Goal: Information Seeking & Learning: Learn about a topic

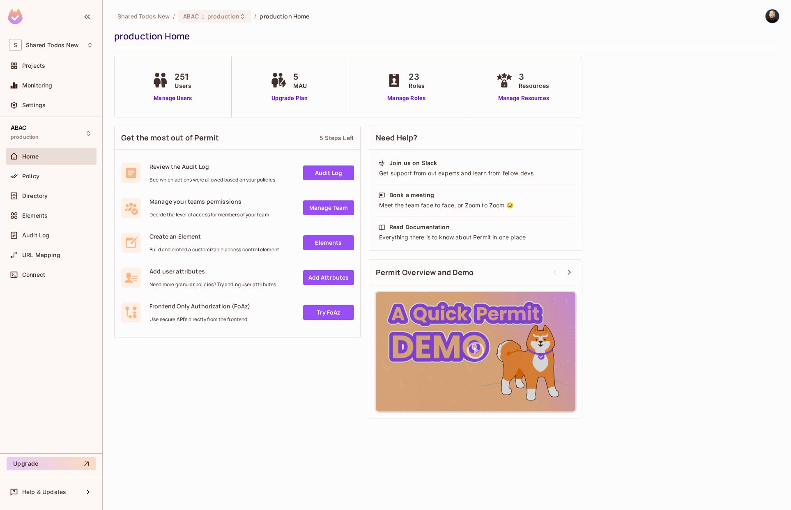
click at [52, 55] on div "S Shared Todos New Projects Monitoring Settings" at bounding box center [51, 76] width 102 height 81
click at [55, 49] on div "S Shared Todos New" at bounding box center [51, 45] width 84 height 12
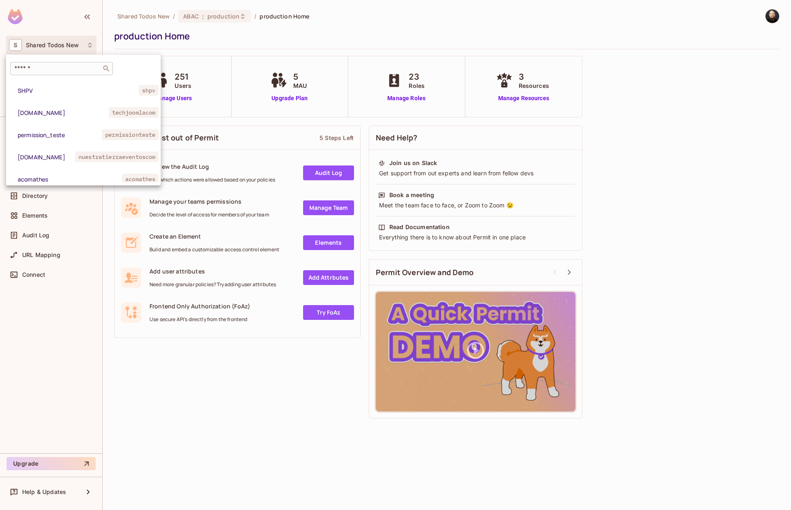
click at [67, 71] on input "text" at bounding box center [56, 69] width 86 height 8
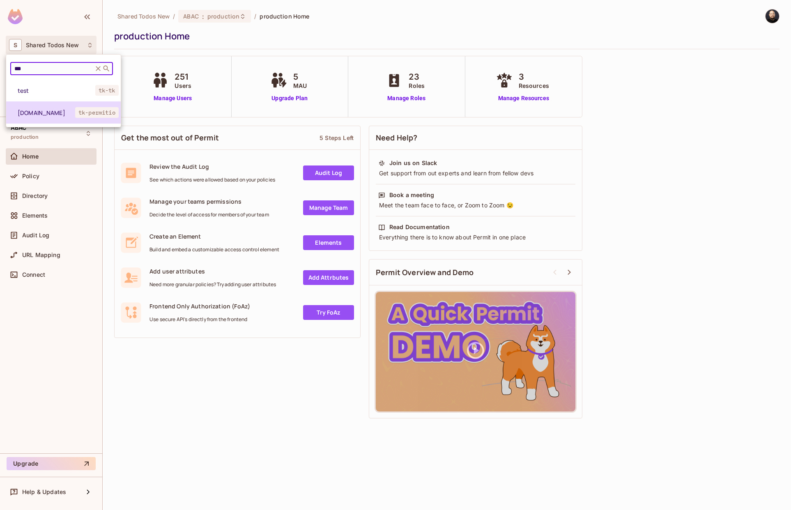
type input "***"
click at [67, 111] on span "[DOMAIN_NAME]" at bounding box center [47, 113] width 58 height 8
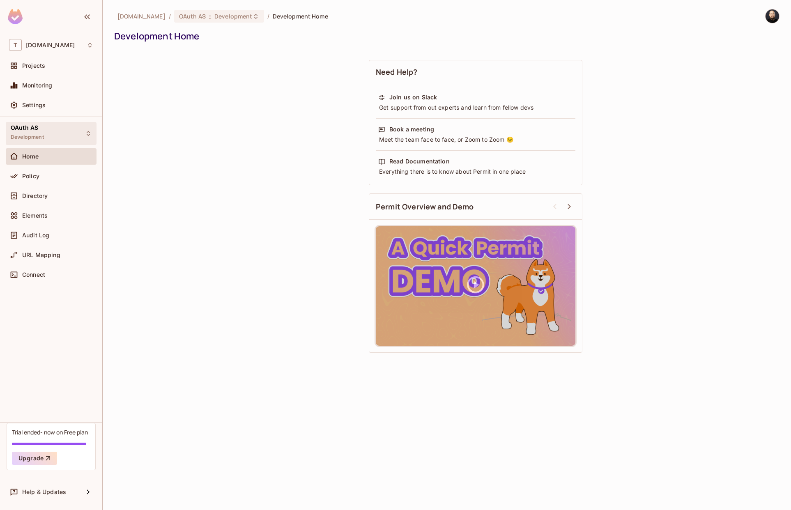
click at [63, 126] on div "OAuth AS Development" at bounding box center [51, 133] width 91 height 23
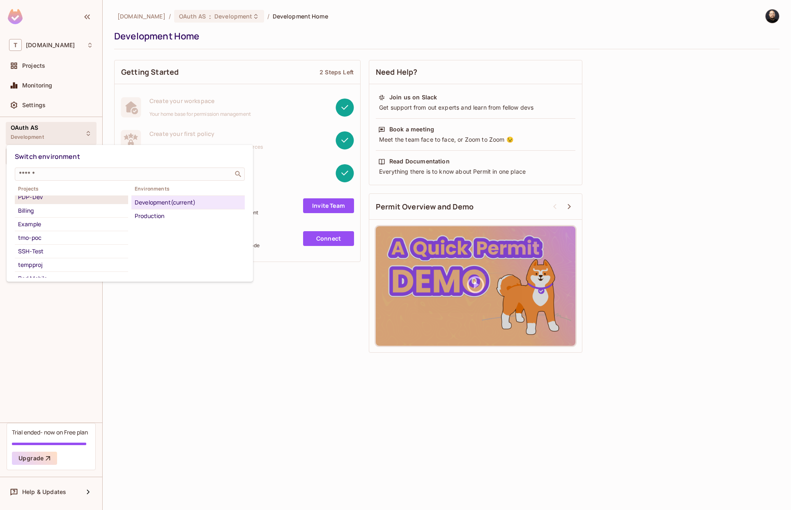
scroll to position [94, 0]
click at [65, 259] on div "tempproj" at bounding box center [71, 258] width 107 height 10
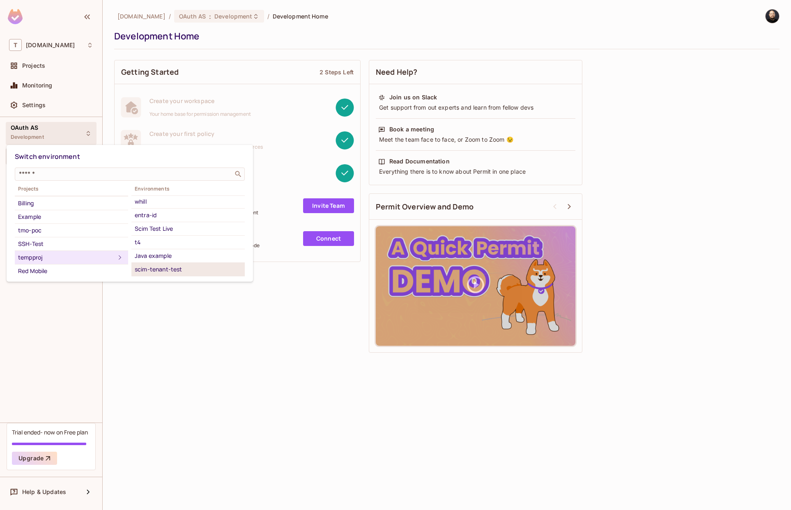
scroll to position [30, 0]
click at [162, 262] on div "Scim Test Live" at bounding box center [188, 267] width 107 height 10
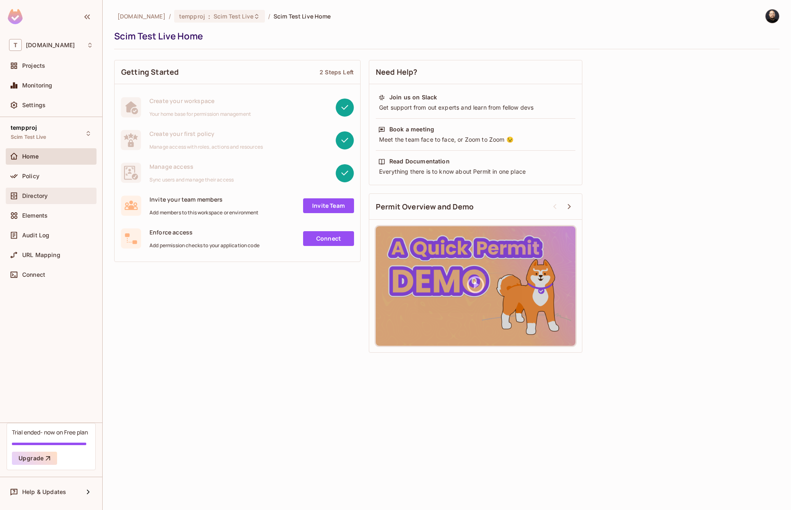
click at [60, 191] on div "Directory" at bounding box center [51, 196] width 84 height 10
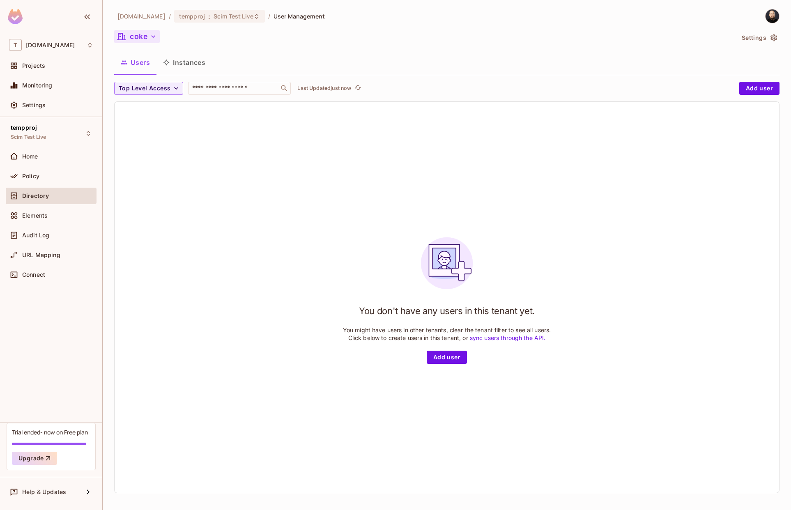
click at [143, 40] on button "coke" at bounding box center [137, 36] width 46 height 13
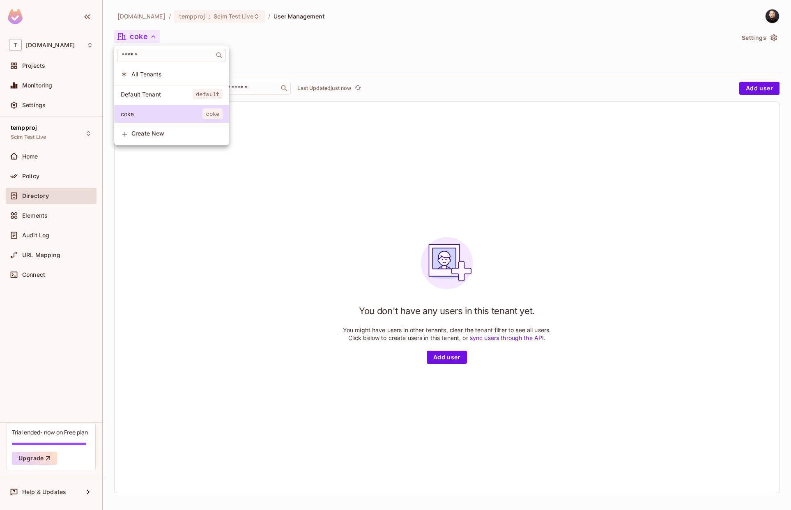
click at [141, 72] on span "All Tenants" at bounding box center [176, 74] width 91 height 8
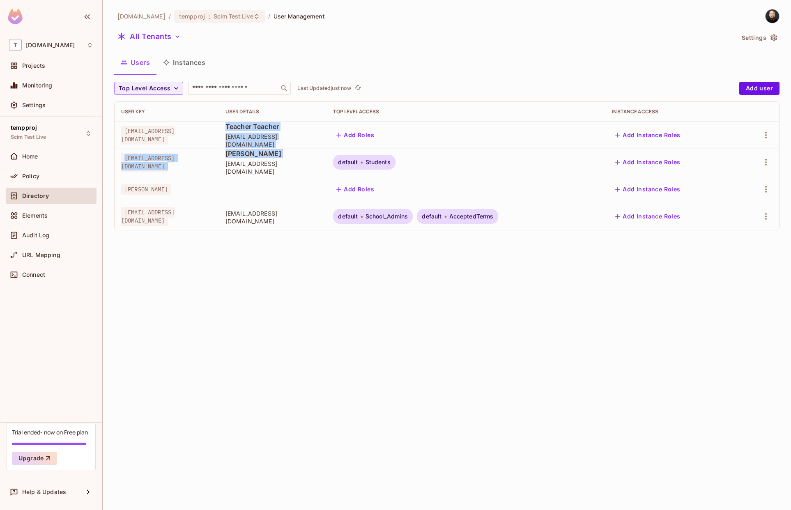
drag, startPoint x: 261, startPoint y: 129, endPoint x: 331, endPoint y: 163, distance: 77.2
click at [331, 163] on tbody "teacher@mailinator.com Teacher Teacher teacher@mailinator.com Add Roles Add Ins…" at bounding box center [447, 176] width 665 height 108
click at [320, 163] on div "SAML Jackson sjackson@mailinator.com" at bounding box center [273, 162] width 95 height 26
click at [297, 158] on span "[PERSON_NAME]" at bounding box center [273, 153] width 95 height 9
click at [295, 158] on span "[PERSON_NAME]" at bounding box center [273, 153] width 95 height 9
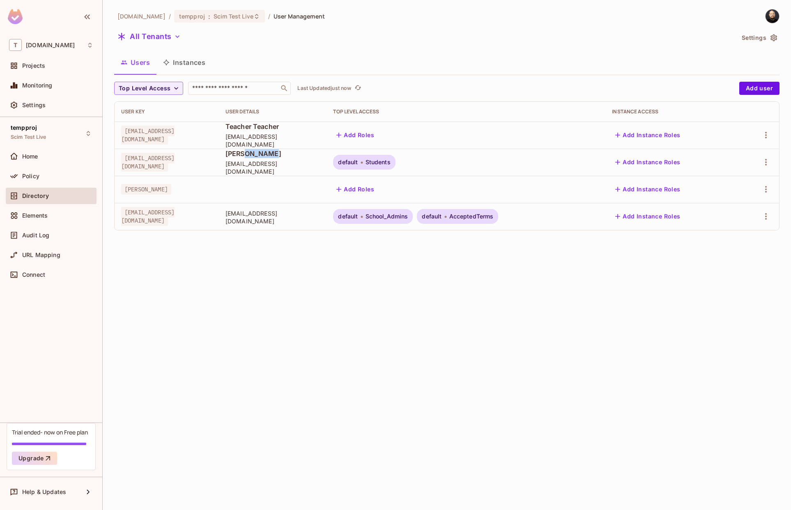
click at [295, 158] on span "[PERSON_NAME]" at bounding box center [273, 153] width 95 height 9
click at [276, 127] on span "Teacher Teacher" at bounding box center [273, 126] width 95 height 9
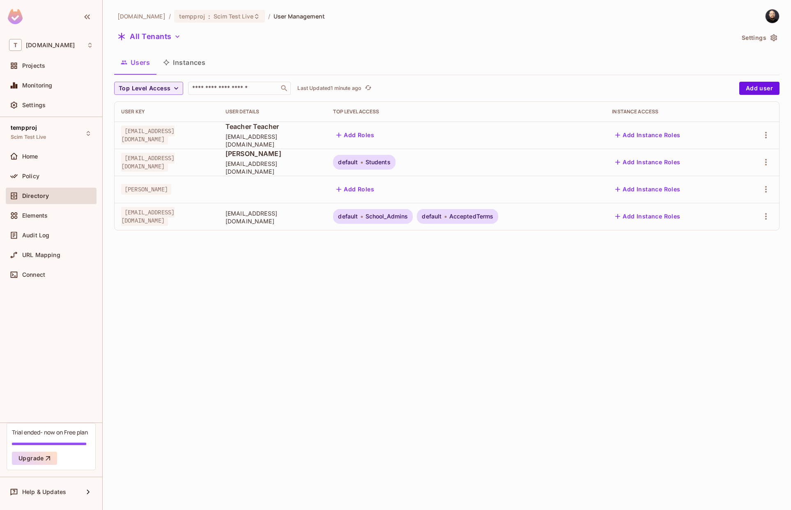
click at [460, 401] on div "tk-permit.io / tempproj : Scim Test Live / User Management All Tenants Settings…" at bounding box center [447, 255] width 689 height 510
drag, startPoint x: 272, startPoint y: 164, endPoint x: 331, endPoint y: 159, distance: 59.3
click at [320, 159] on span "teacher_1@permit.io" at bounding box center [273, 163] width 95 height 16
drag, startPoint x: 331, startPoint y: 159, endPoint x: 325, endPoint y: 160, distance: 5.8
click at [320, 160] on span "teacher_1@permit.io" at bounding box center [273, 163] width 95 height 16
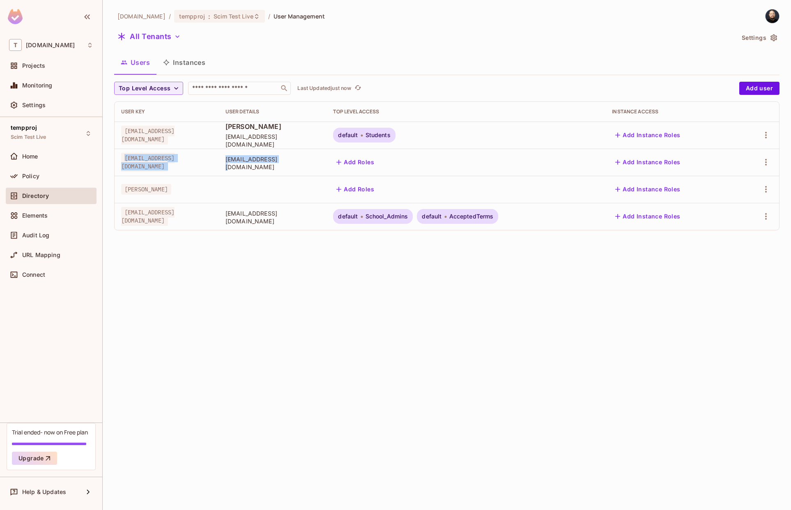
drag, startPoint x: 289, startPoint y: 159, endPoint x: 249, endPoint y: 153, distance: 40.7
click at [249, 153] on tr "teacher_1@permit.io teacher_1@permit.io Add Roles Add Instance Roles" at bounding box center [447, 162] width 665 height 27
click at [219, 153] on td "teacher_1@permit.io" at bounding box center [167, 162] width 104 height 27
click at [262, 160] on td "teacher_1@permit.io" at bounding box center [273, 162] width 108 height 27
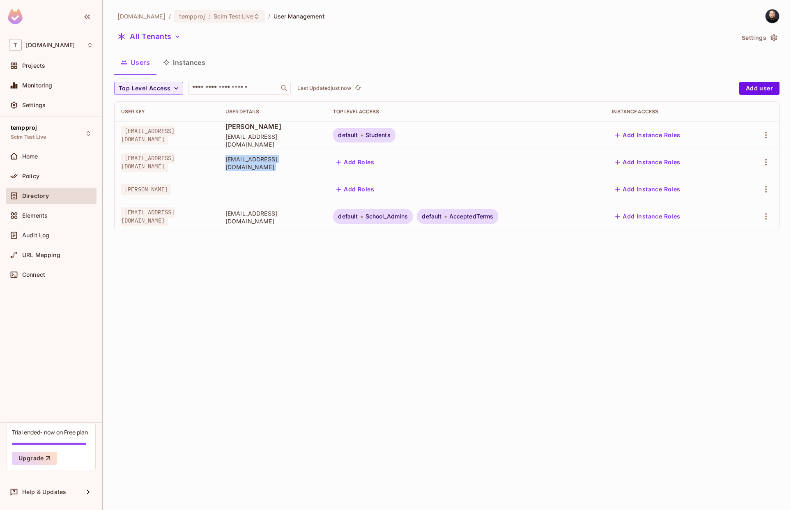
click at [262, 160] on td "teacher_1@permit.io" at bounding box center [273, 162] width 108 height 27
drag, startPoint x: 263, startPoint y: 128, endPoint x: 333, endPoint y: 140, distance: 71.7
click at [320, 140] on div "SAML Jackson sjackson@mailinator.com" at bounding box center [273, 135] width 95 height 26
click at [290, 158] on div "teacher_1@permit.io" at bounding box center [273, 162] width 95 height 17
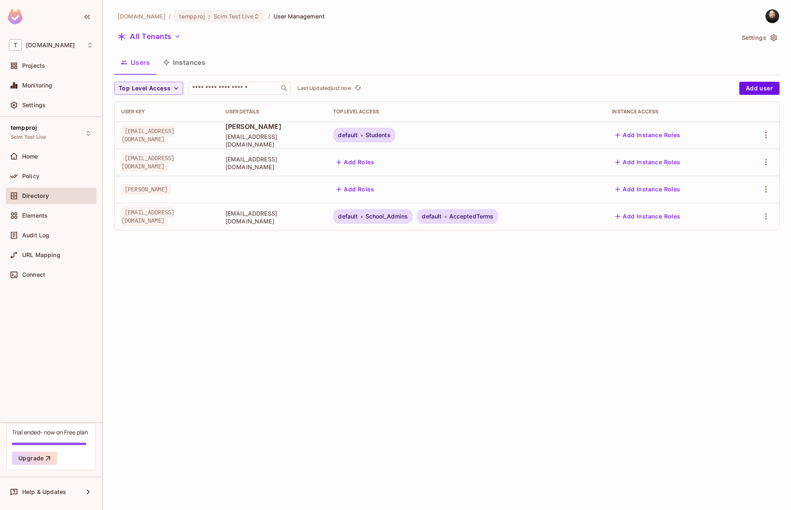
click at [279, 172] on td "teacher_1@permit.io" at bounding box center [273, 162] width 108 height 27
click at [283, 166] on span "teacher_1@permit.io" at bounding box center [273, 163] width 95 height 16
click at [49, 104] on div "Settings" at bounding box center [57, 105] width 71 height 7
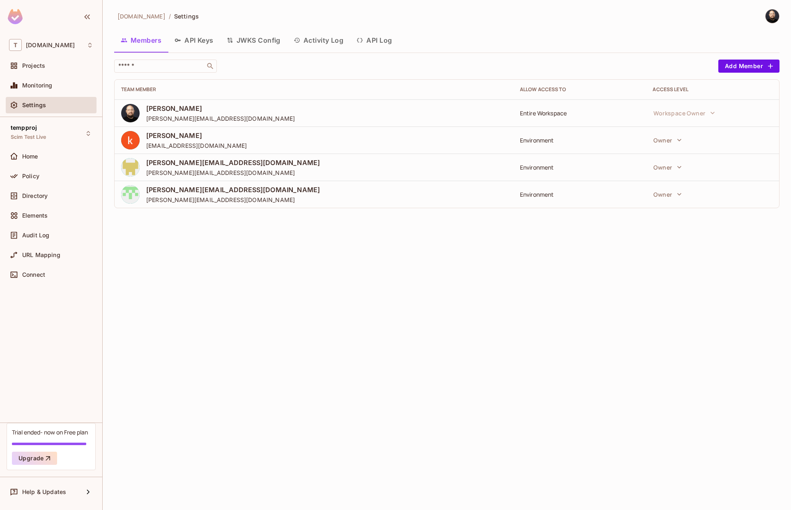
click at [369, 42] on button "API Log" at bounding box center [374, 40] width 48 height 21
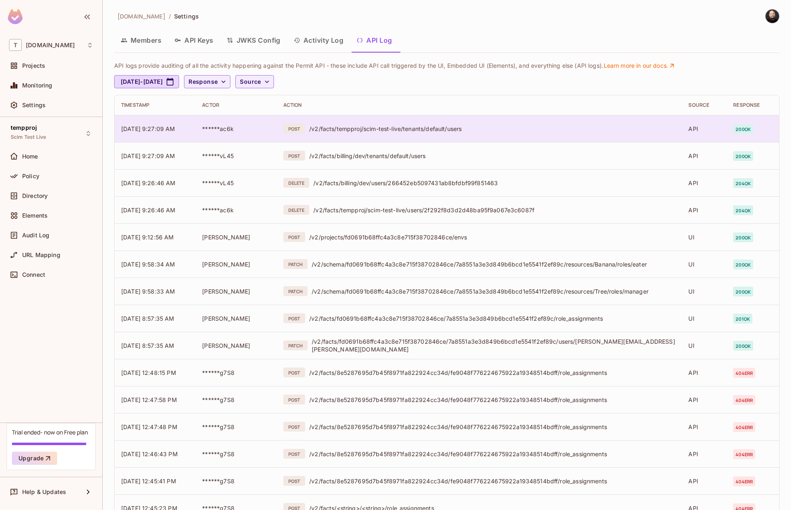
click at [737, 127] on span "200 ok" at bounding box center [743, 129] width 20 height 10
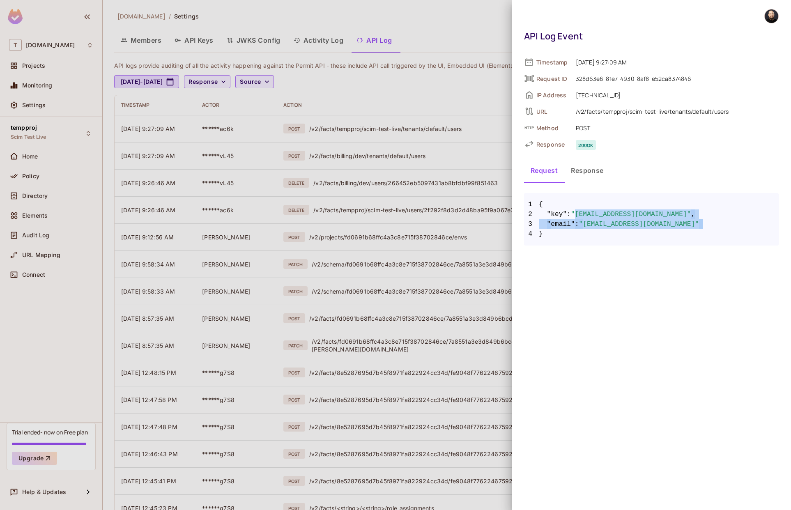
drag, startPoint x: 578, startPoint y: 213, endPoint x: 679, endPoint y: 237, distance: 103.9
click at [679, 237] on code "1 { 2 "key" : "teacher_1@permit.io" , 3 "email" : "teacher_1@permit.io" 4 }" at bounding box center [651, 219] width 255 height 39
click at [452, 105] on div at bounding box center [395, 255] width 791 height 510
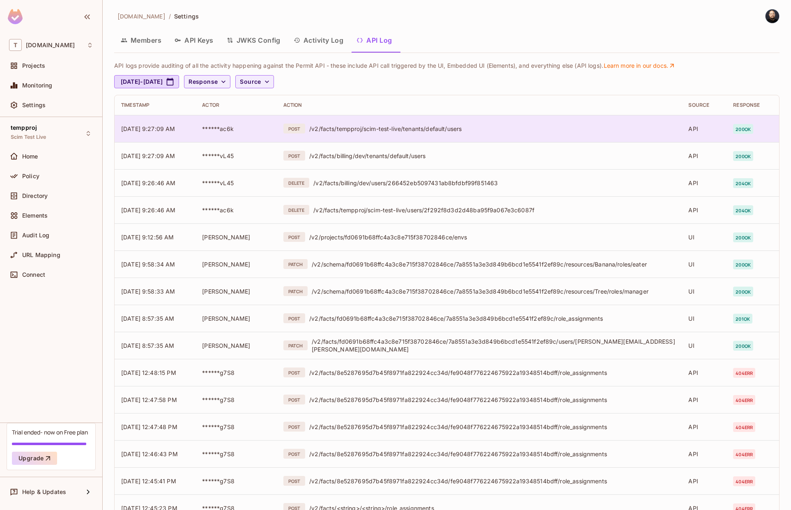
click at [727, 127] on td "200 ok" at bounding box center [753, 128] width 53 height 27
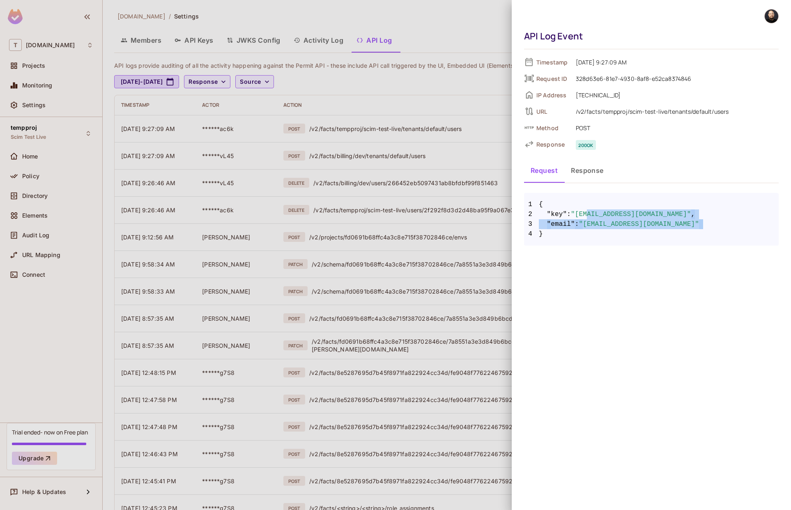
drag, startPoint x: 590, startPoint y: 214, endPoint x: 596, endPoint y: 231, distance: 18.3
click at [596, 231] on code "1 { 2 "key" : "teacher_1@permit.io" , 3 "email" : "teacher_1@permit.io" 4 }" at bounding box center [651, 219] width 255 height 39
click at [486, 197] on div at bounding box center [395, 255] width 791 height 510
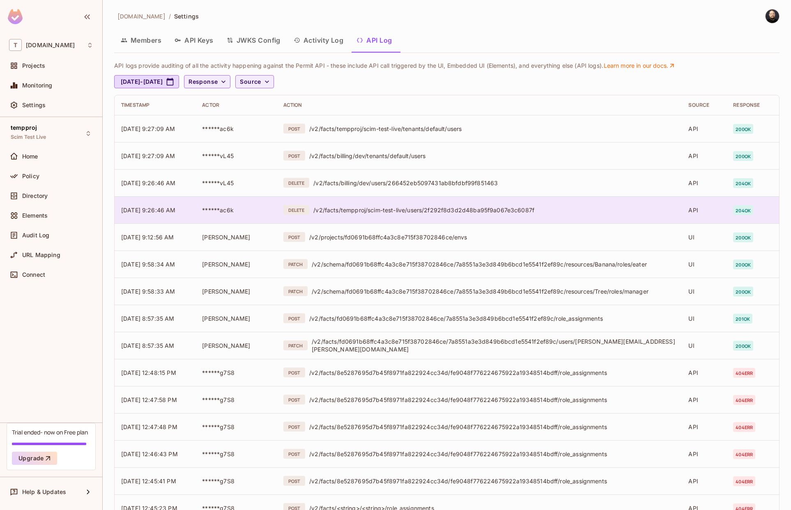
click at [492, 207] on div "/v2/facts/tempproj/scim-test-live/users/2f292f8d3d2d48ba95f9a067e3c6087f" at bounding box center [494, 210] width 362 height 8
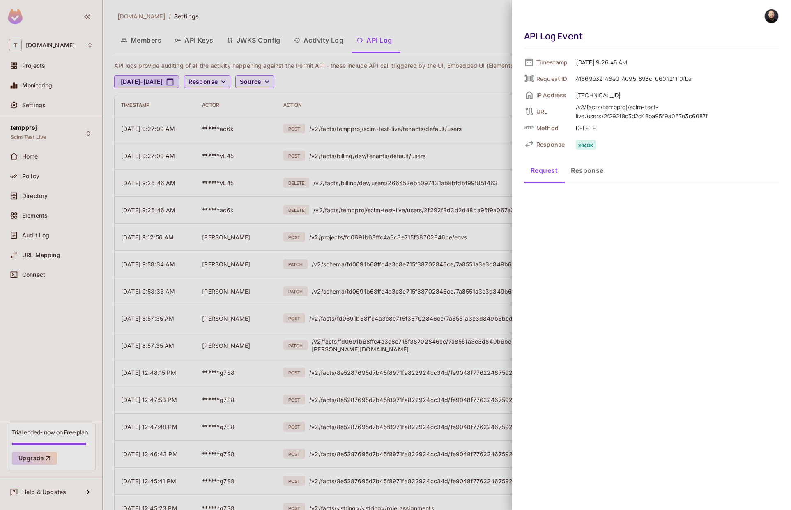
click at [596, 175] on button "Response" at bounding box center [587, 170] width 46 height 21
click at [544, 168] on button "Request" at bounding box center [544, 170] width 40 height 21
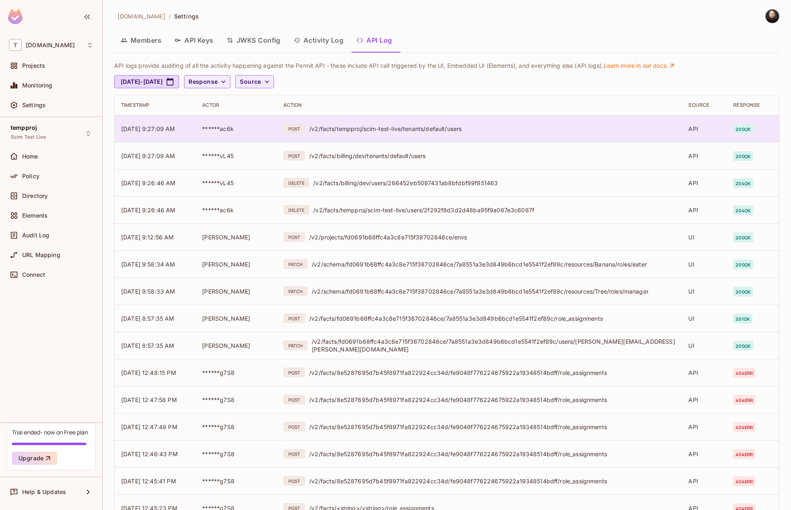
click at [538, 129] on div "/v2/facts/tempproj/scim-test-live/tenants/default/users" at bounding box center [492, 129] width 366 height 8
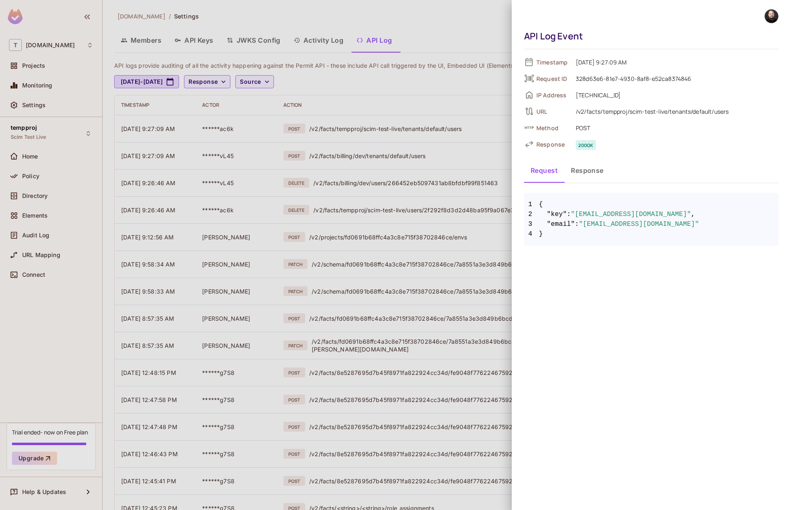
click at [583, 173] on button "Response" at bounding box center [587, 170] width 46 height 21
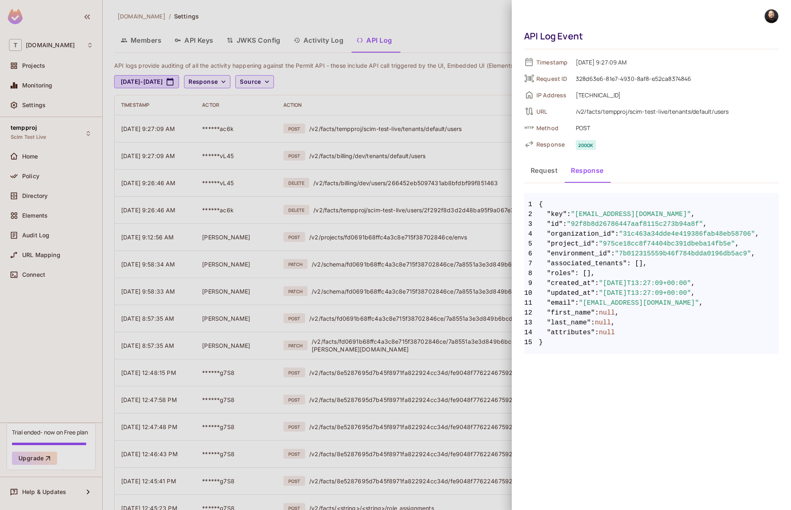
click at [558, 173] on button "Request" at bounding box center [544, 170] width 40 height 21
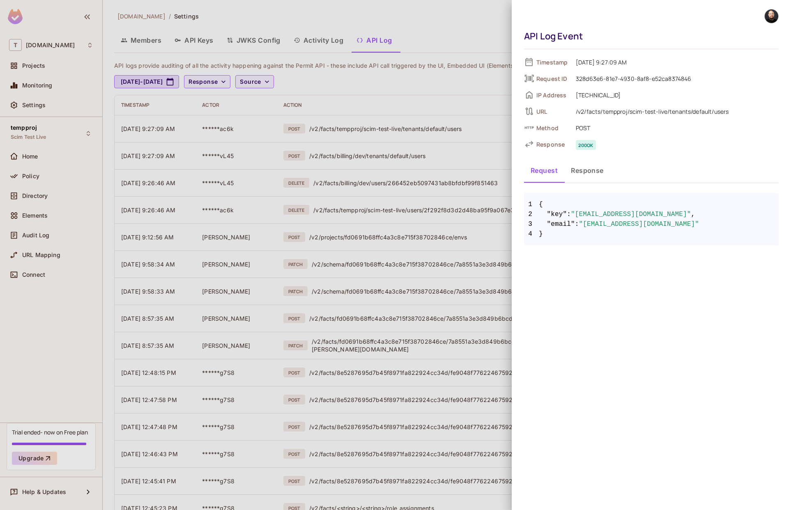
click at [500, 100] on div at bounding box center [395, 255] width 791 height 510
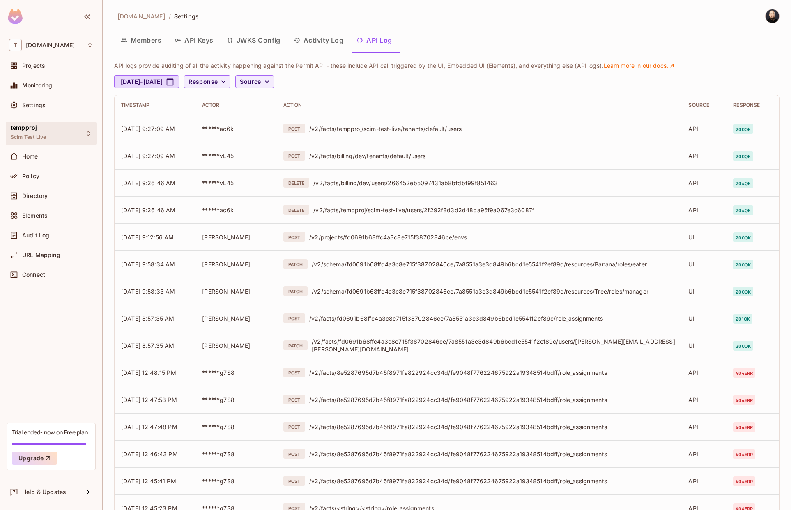
click at [50, 133] on div "tempproj Scim Test Live" at bounding box center [51, 133] width 91 height 23
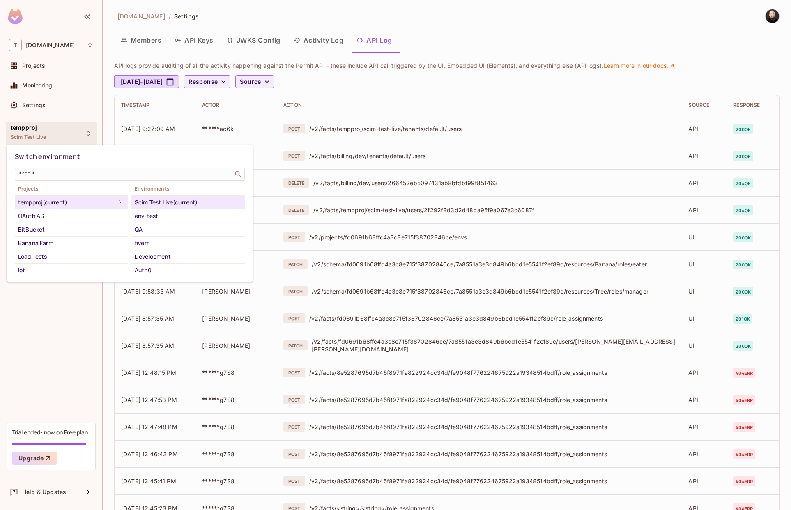
drag, startPoint x: 42, startPoint y: 94, endPoint x: 42, endPoint y: 87, distance: 7.4
click at [42, 91] on div at bounding box center [395, 255] width 791 height 510
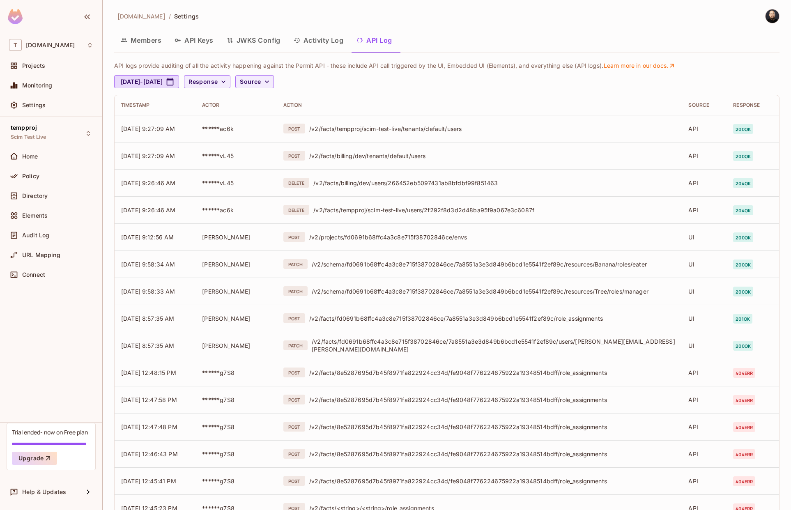
click at [41, 69] on div "Switch environment ​ Projects tempproj (current) OAuth AS BitBucket Banana Farm…" at bounding box center [395, 255] width 791 height 510
click at [41, 67] on span "Projects" at bounding box center [33, 65] width 23 height 7
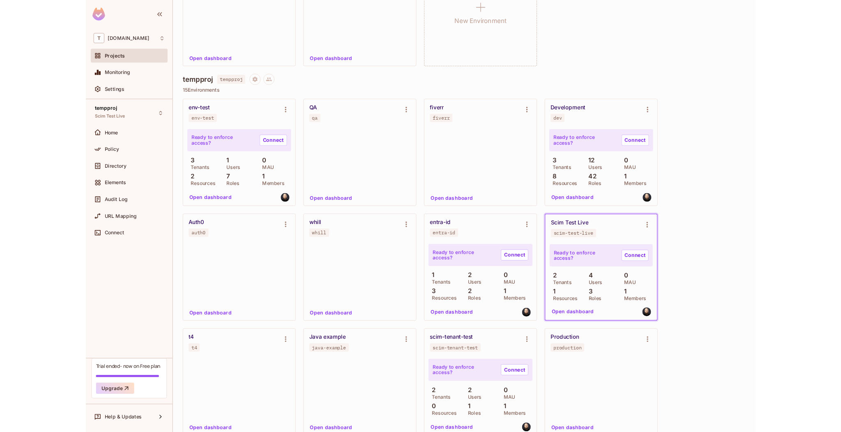
scroll to position [2354, 0]
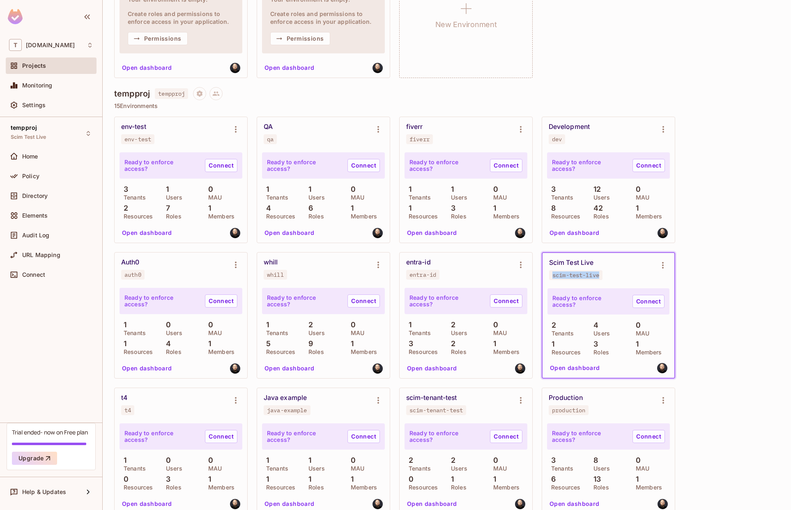
drag, startPoint x: 602, startPoint y: 275, endPoint x: 551, endPoint y: 275, distance: 51.4
click at [551, 275] on span "scim-test-live" at bounding box center [575, 275] width 53 height 10
copy div "scim-test-live"
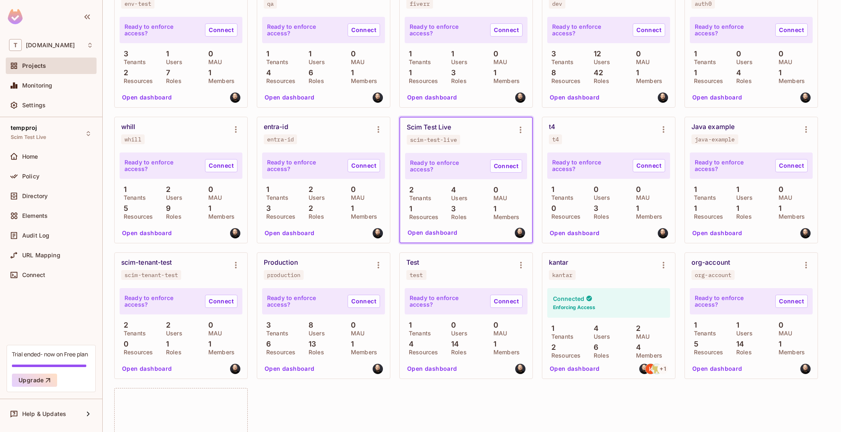
click at [428, 236] on button "Open dashboard" at bounding box center [432, 232] width 57 height 13
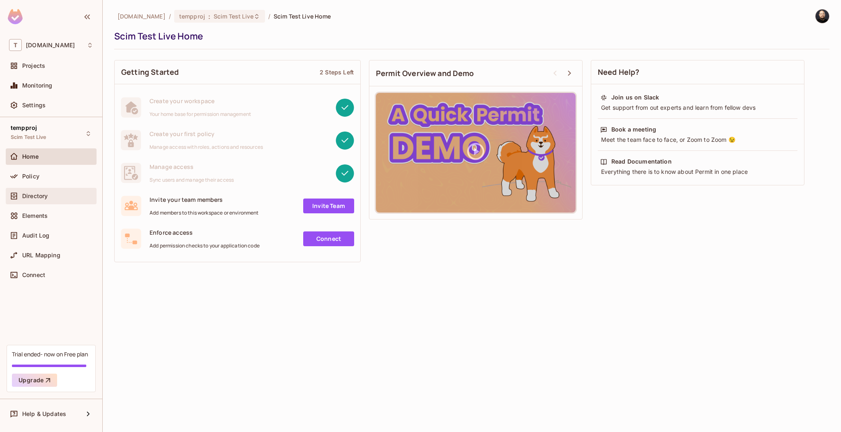
click at [49, 198] on div "Directory" at bounding box center [57, 196] width 71 height 7
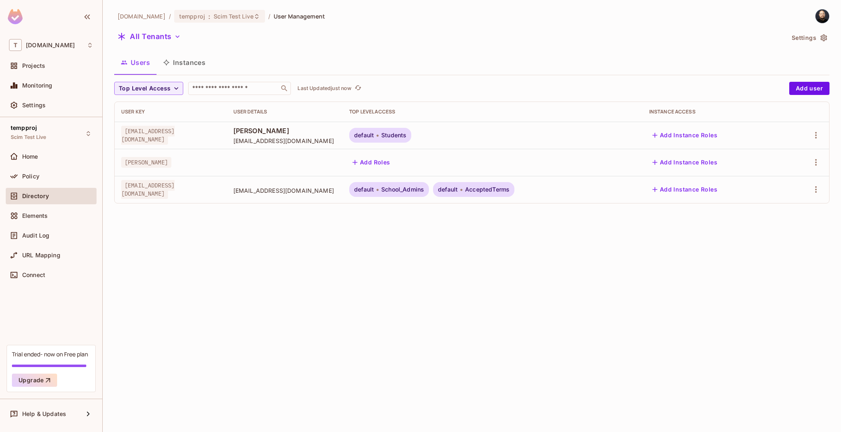
click at [399, 222] on div "[DOMAIN_NAME] / tempproj : Scim Test Live / User Management All Tenants Setting…" at bounding box center [472, 216] width 738 height 432
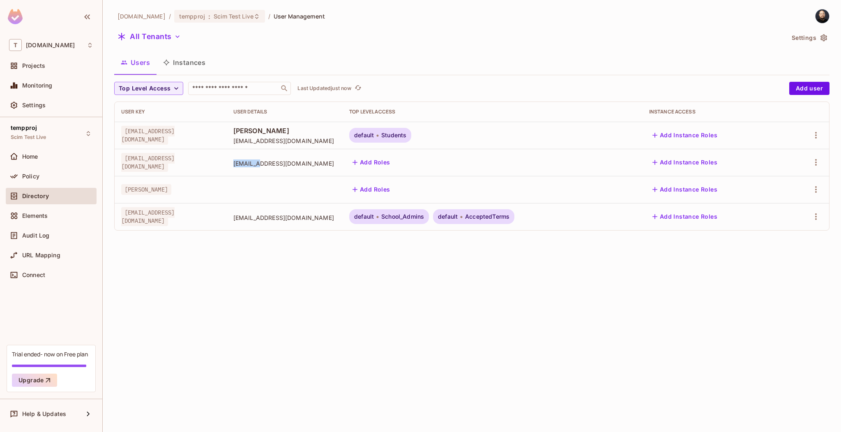
drag, startPoint x: 295, startPoint y: 161, endPoint x: 267, endPoint y: 161, distance: 27.9
click at [267, 161] on td "[EMAIL_ADDRESS][DOMAIN_NAME]" at bounding box center [285, 162] width 116 height 27
click at [269, 161] on td "teacher_1@permit.io" at bounding box center [285, 162] width 116 height 27
drag, startPoint x: 284, startPoint y: 158, endPoint x: 357, endPoint y: 169, distance: 73.5
click at [343, 169] on td "teacher_1@permit.io" at bounding box center [285, 162] width 116 height 27
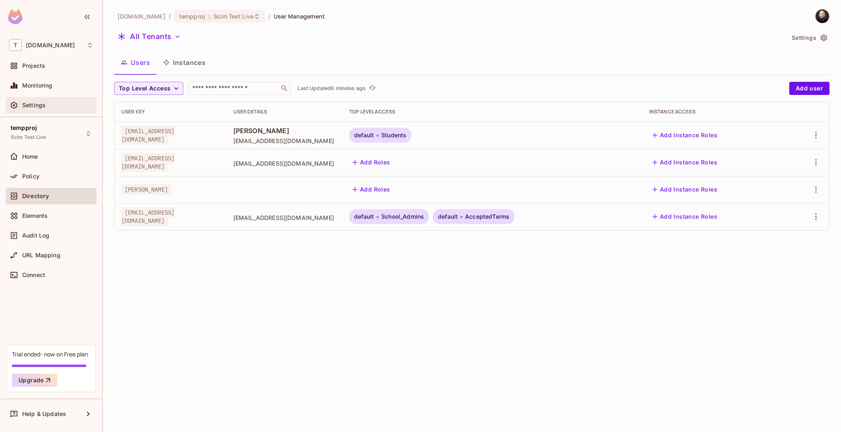
click at [41, 104] on span "Settings" at bounding box center [33, 105] width 23 height 7
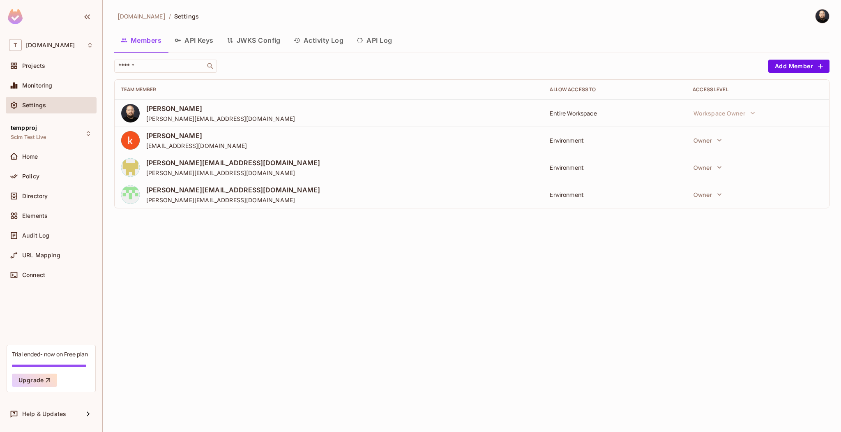
click at [394, 35] on button "API Log" at bounding box center [374, 40] width 48 height 21
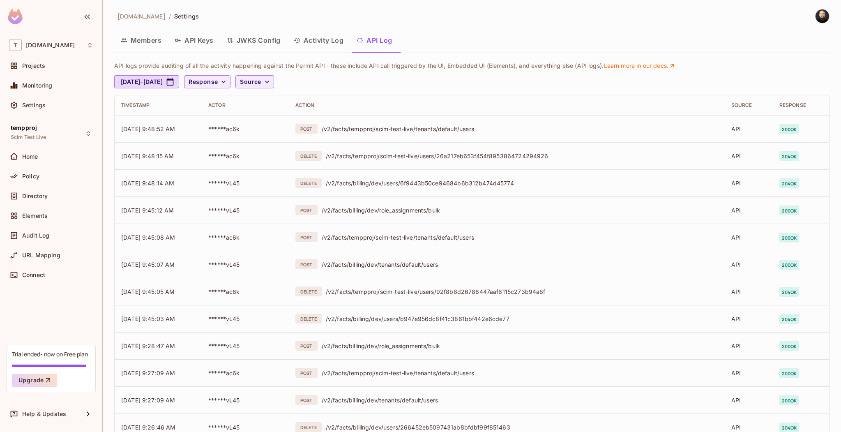
click at [332, 38] on button "Activity Log" at bounding box center [318, 40] width 63 height 21
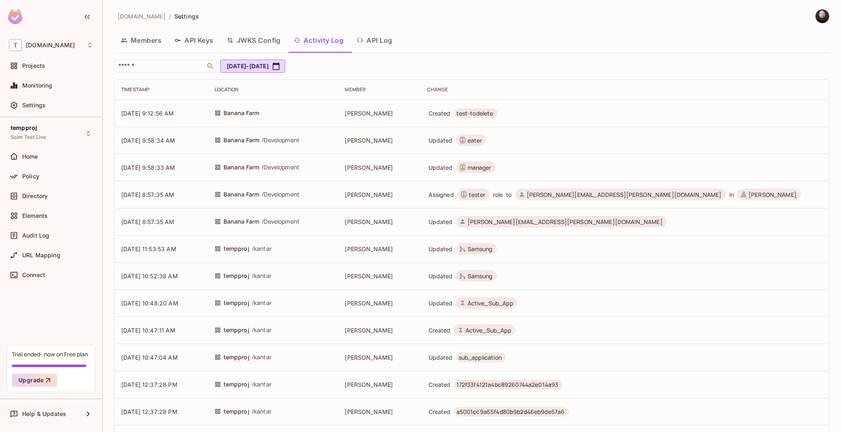
click at [485, 114] on span "test-todelete" at bounding box center [474, 113] width 37 height 8
click at [373, 42] on button "API Log" at bounding box center [374, 40] width 48 height 21
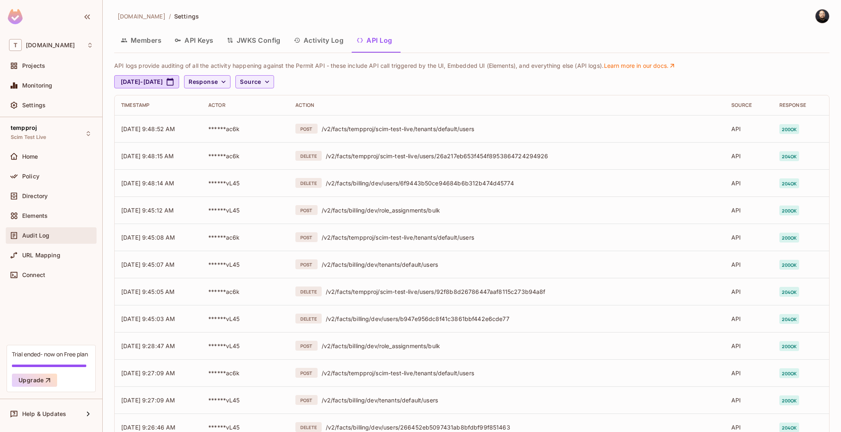
click at [48, 239] on div "Audit Log" at bounding box center [51, 235] width 84 height 10
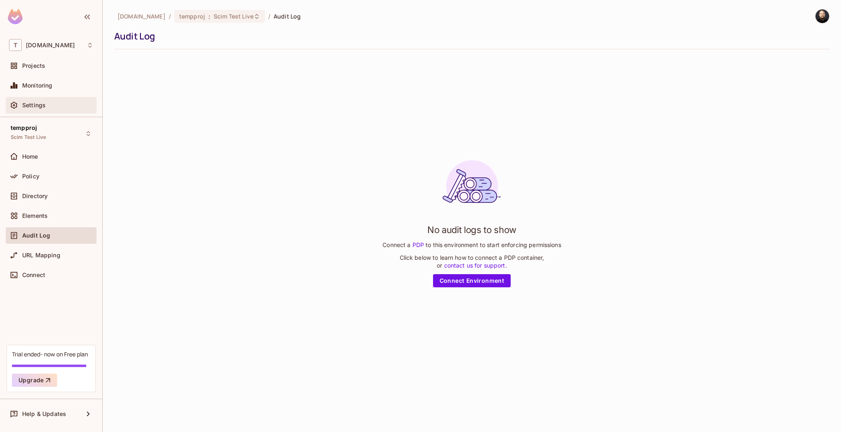
click at [42, 106] on span "Settings" at bounding box center [33, 105] width 23 height 7
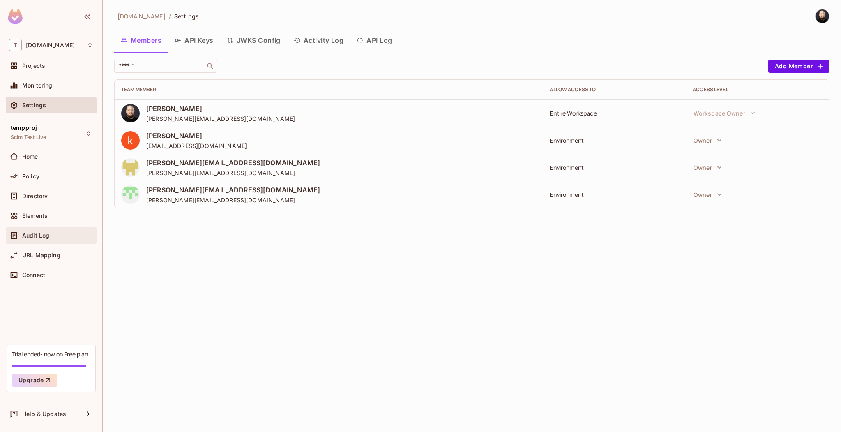
click at [52, 233] on div "Audit Log" at bounding box center [57, 235] width 71 height 7
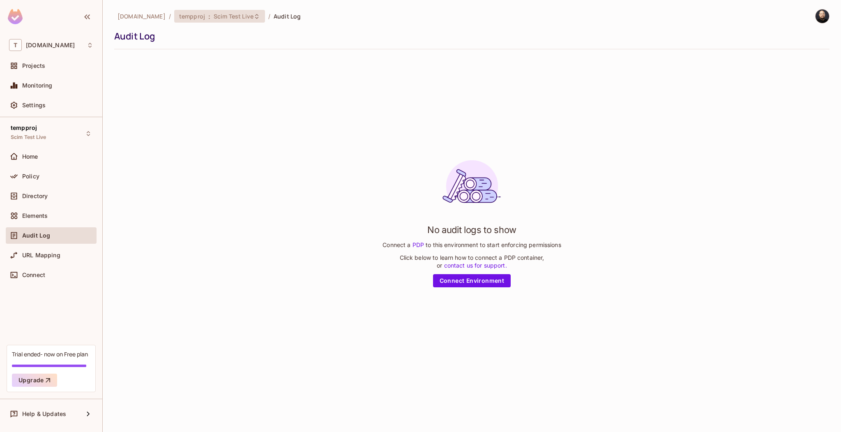
click at [214, 15] on span "Scim Test Live" at bounding box center [234, 16] width 40 height 8
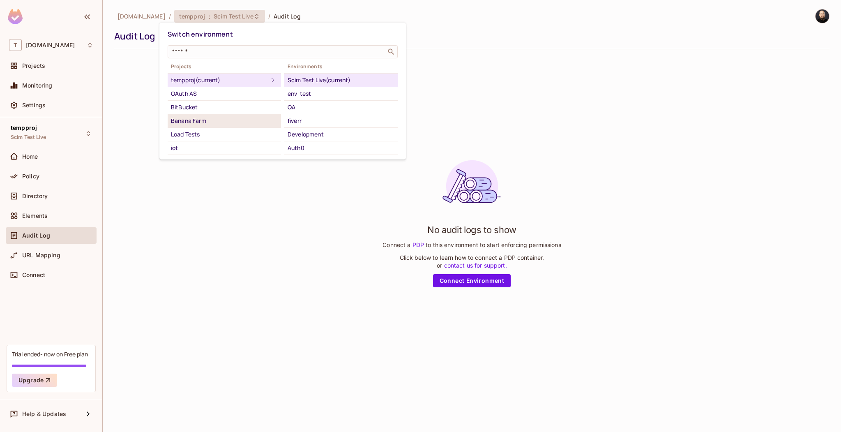
click at [210, 120] on div "Banana Farm" at bounding box center [224, 121] width 107 height 10
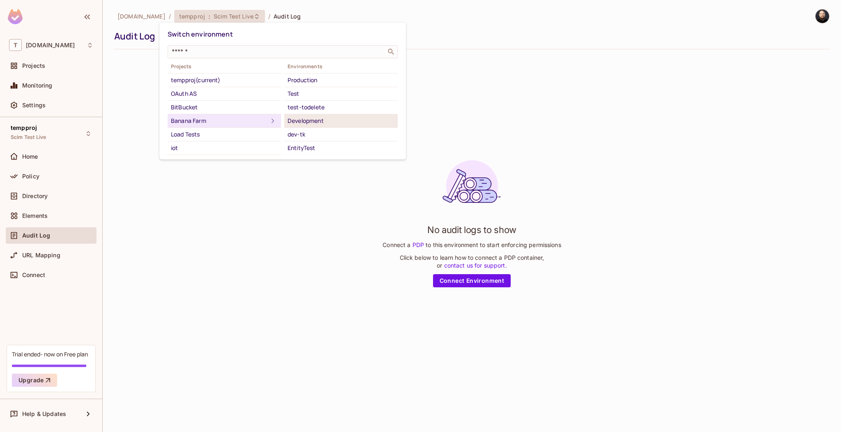
click at [319, 120] on div "Development" at bounding box center [341, 121] width 107 height 10
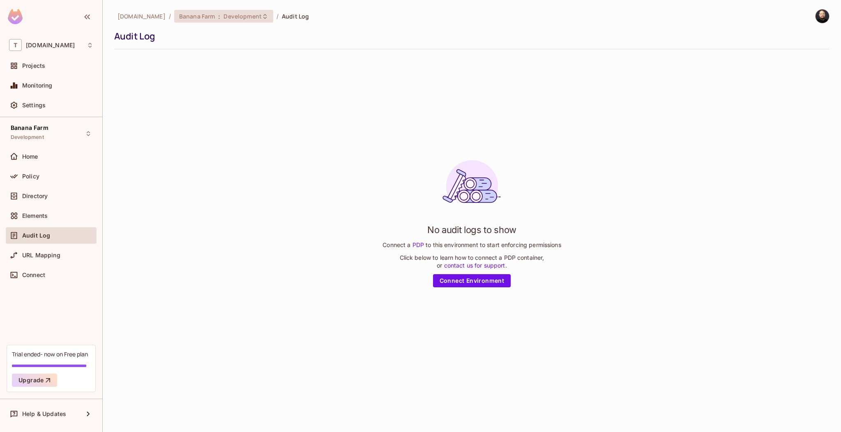
click at [239, 21] on div "Banana Farm : Development" at bounding box center [223, 16] width 99 height 13
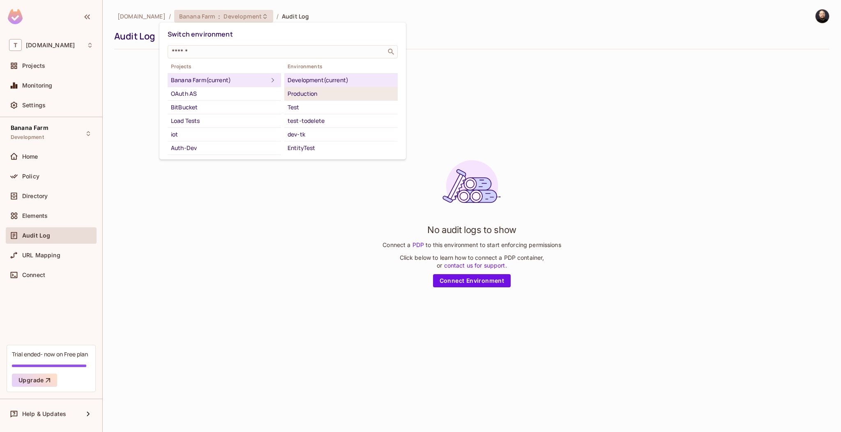
click at [318, 95] on div "Production" at bounding box center [341, 94] width 107 height 10
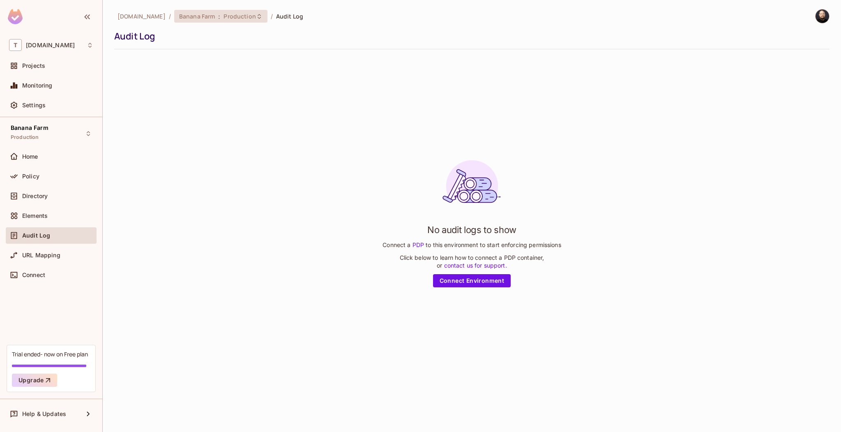
click at [237, 18] on span "Production" at bounding box center [239, 16] width 32 height 8
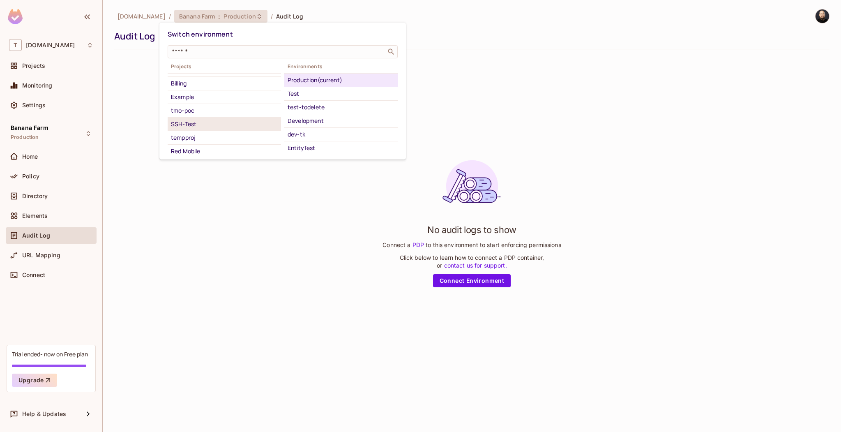
scroll to position [94, 0]
click at [230, 131] on div "tempproj" at bounding box center [224, 135] width 107 height 10
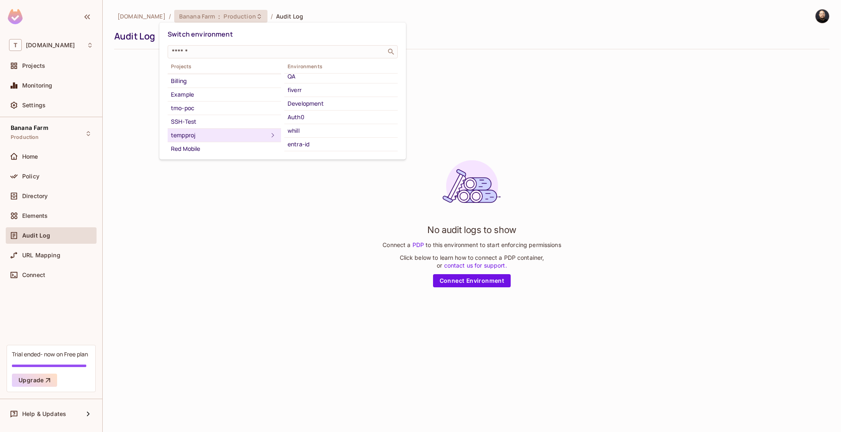
scroll to position [121, 0]
click at [324, 138] on div "kantar" at bounding box center [341, 135] width 107 height 10
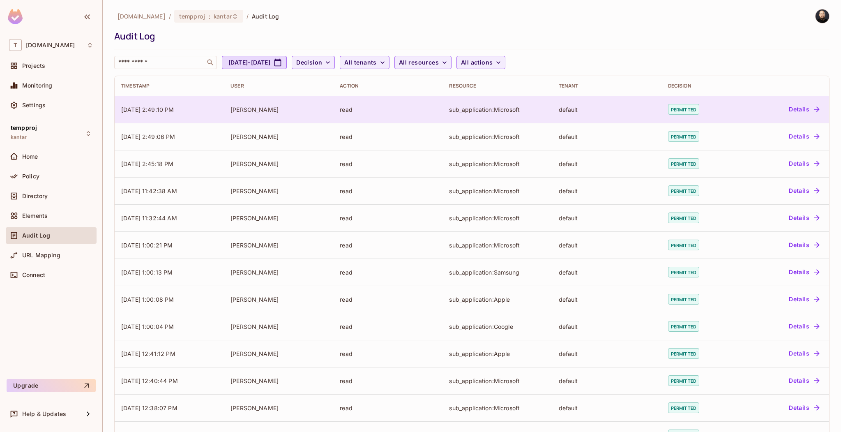
click at [257, 117] on td "fred" at bounding box center [278, 109] width 109 height 27
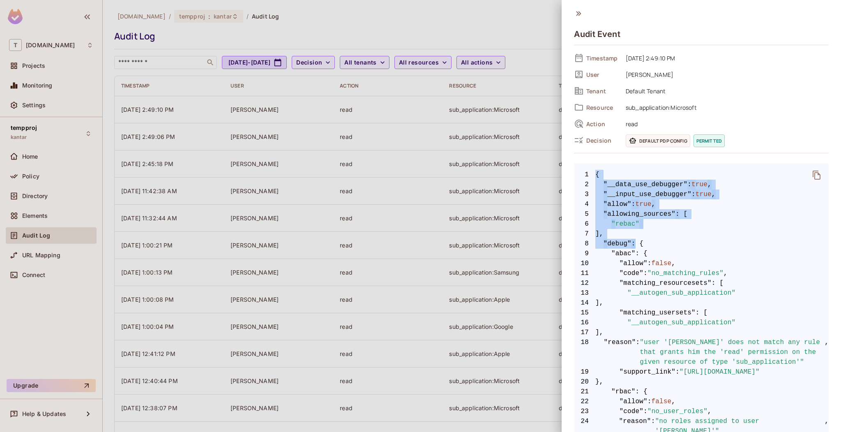
drag, startPoint x: 631, startPoint y: 169, endPoint x: 636, endPoint y: 244, distance: 75.8
click at [636, 244] on span ": {" at bounding box center [637, 244] width 12 height 10
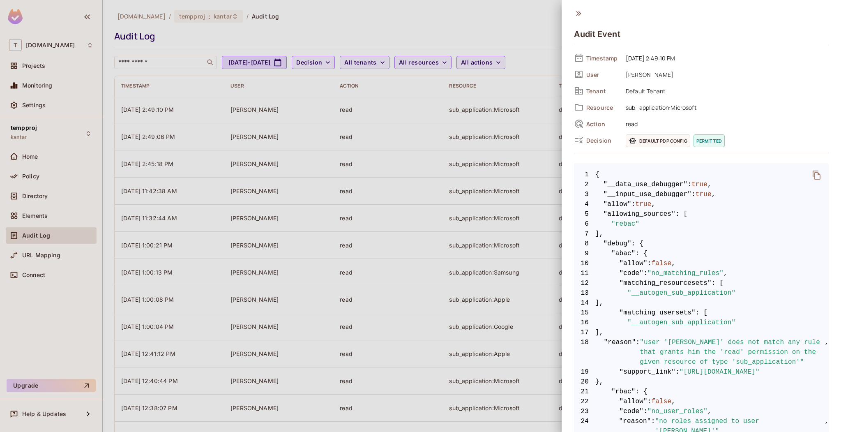
click at [374, 44] on div at bounding box center [420, 216] width 841 height 432
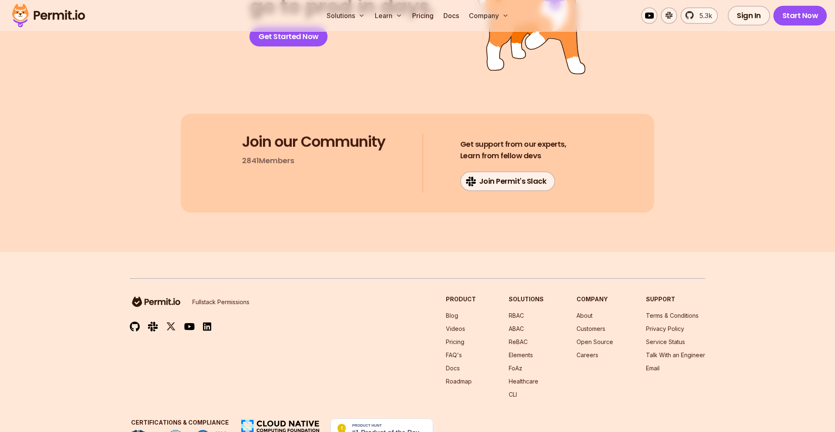
scroll to position [4091, 0]
